Goal: Task Accomplishment & Management: Use online tool/utility

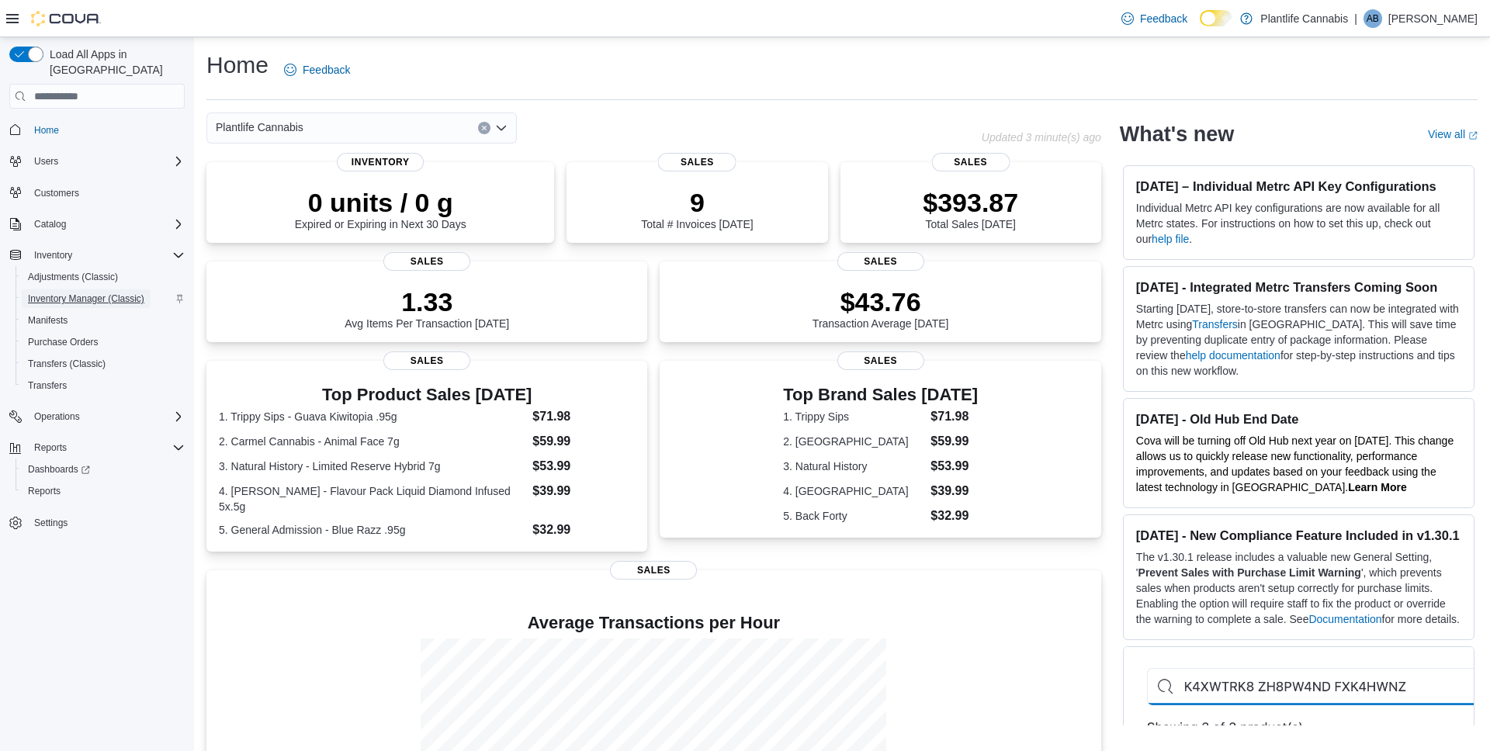
click at [102, 293] on span "Inventory Manager (Classic)" at bounding box center [86, 299] width 116 height 12
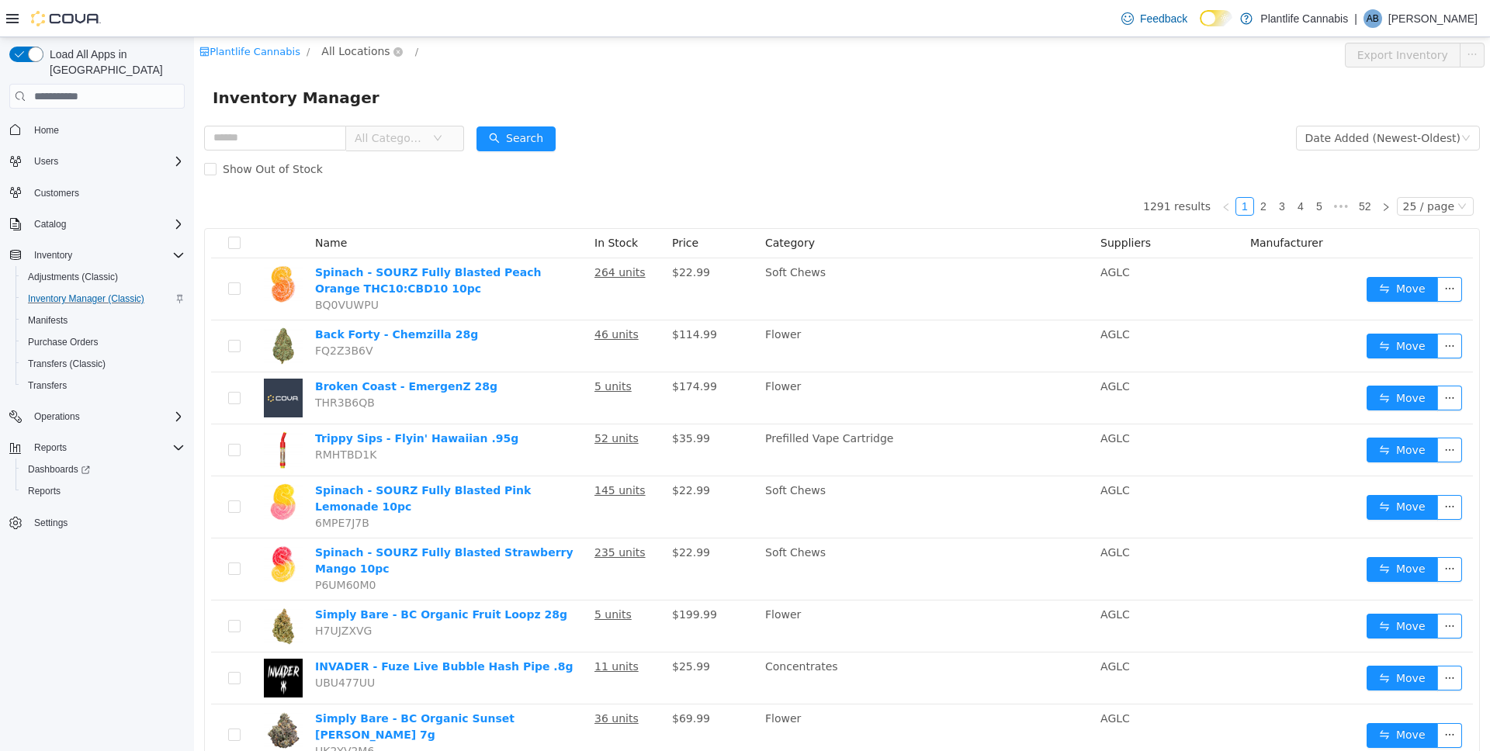
click at [359, 50] on span "All Locations" at bounding box center [355, 51] width 68 height 17
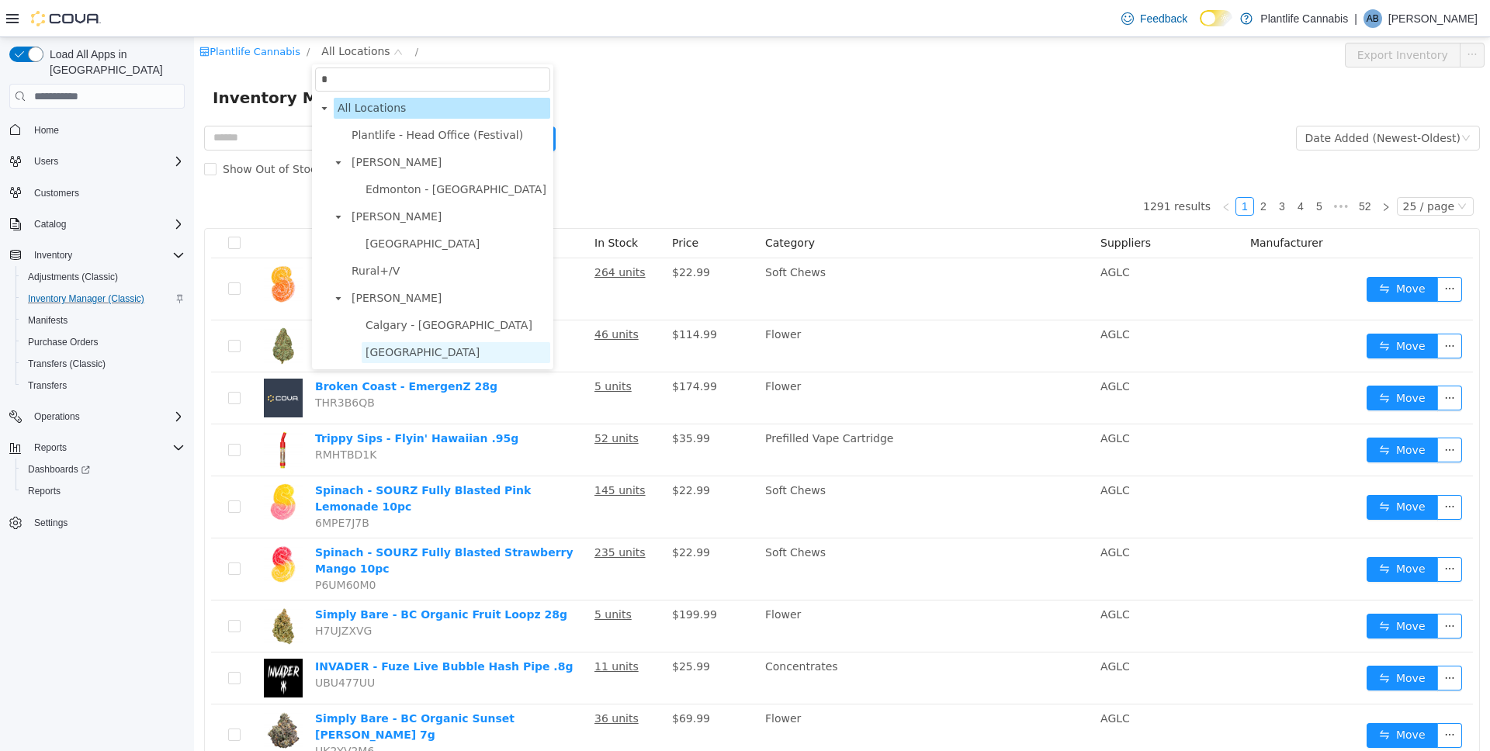
type input "*"
click at [445, 362] on span "[GEOGRAPHIC_DATA]" at bounding box center [456, 352] width 189 height 21
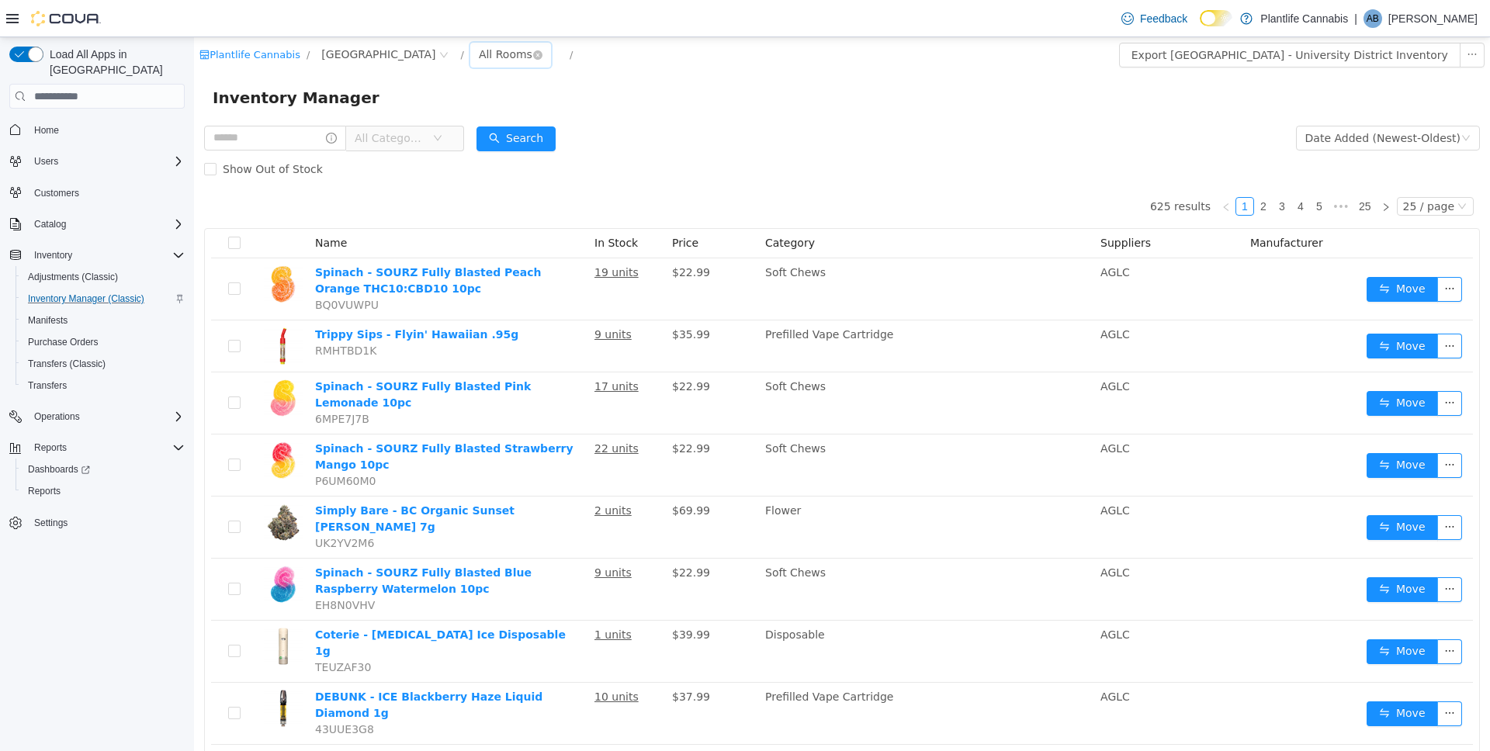
click at [530, 46] on div "All Rooms" at bounding box center [506, 54] width 54 height 23
click at [538, 109] on li "Sales Floor" at bounding box center [536, 111] width 93 height 25
click at [1437, 61] on button "Export Sales Floor Inventory" at bounding box center [1395, 55] width 179 height 25
